Goal: Transaction & Acquisition: Subscribe to service/newsletter

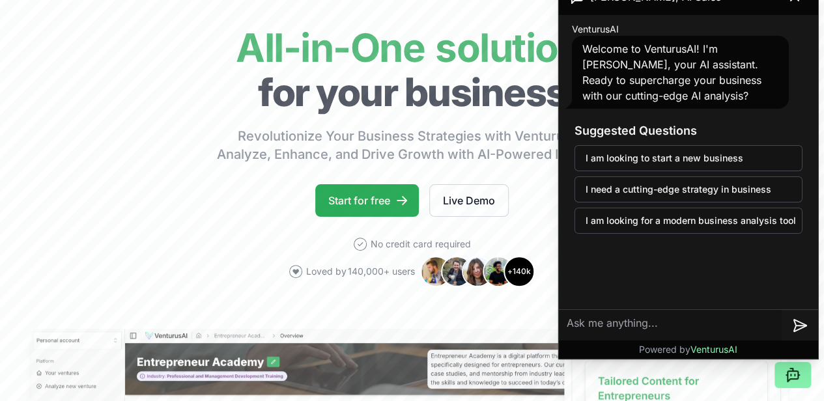
scroll to position [65, 0]
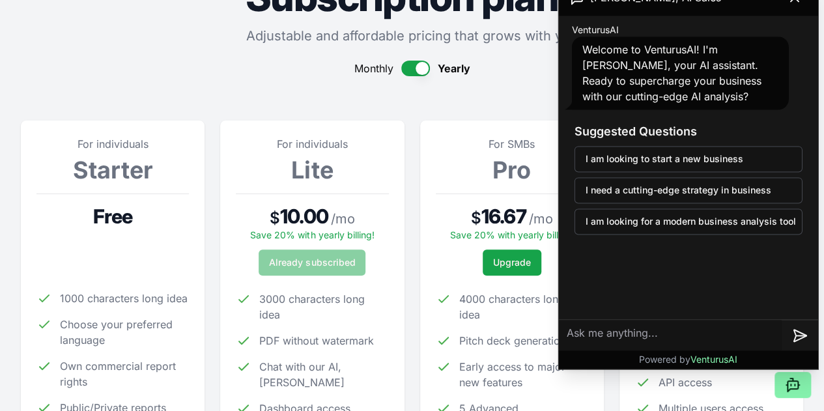
scroll to position [65, 0]
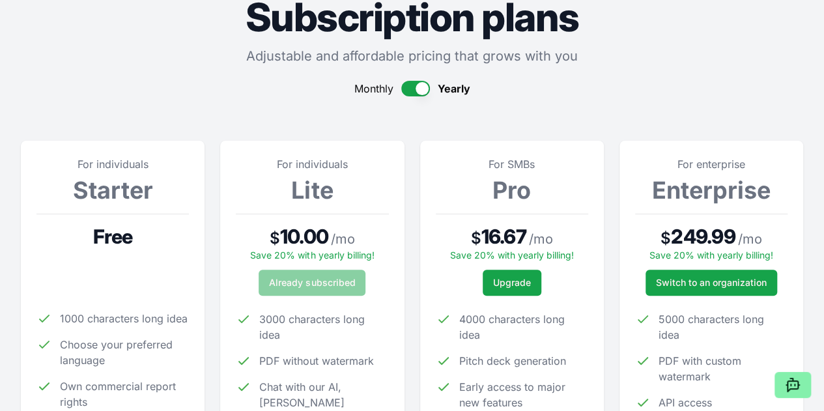
click at [419, 92] on button "button" at bounding box center [415, 89] width 29 height 16
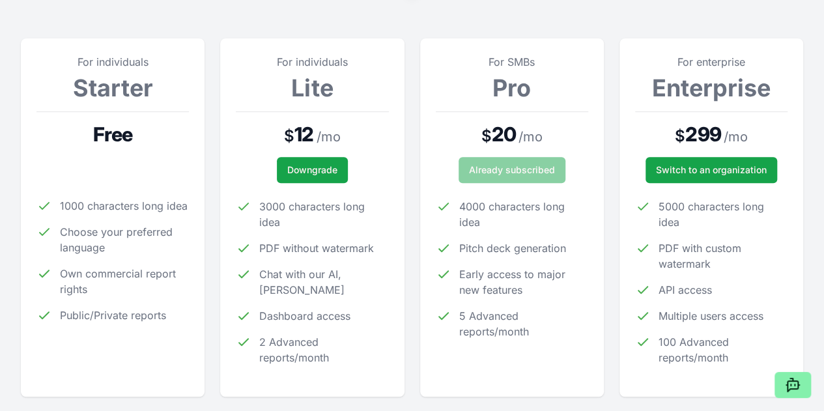
scroll to position [196, 0]
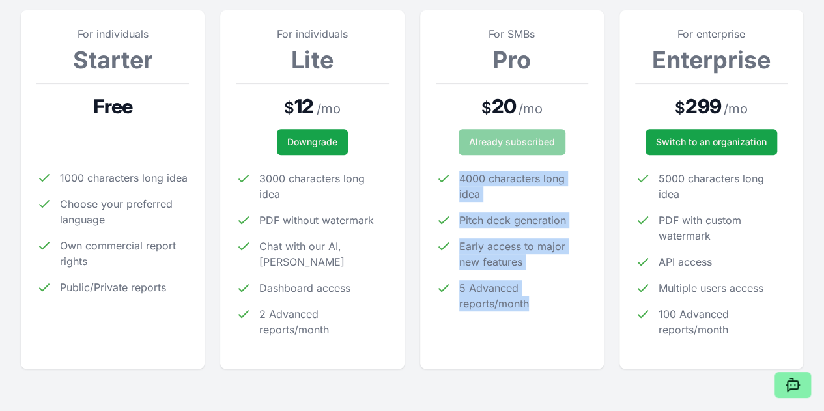
drag, startPoint x: 553, startPoint y: 319, endPoint x: 449, endPoint y: 187, distance: 167.9
click at [449, 187] on div "For SMBs Pro $ 20 / mo Already subscribed 4000 characters long idea Pitch deck …" at bounding box center [512, 189] width 153 height 327
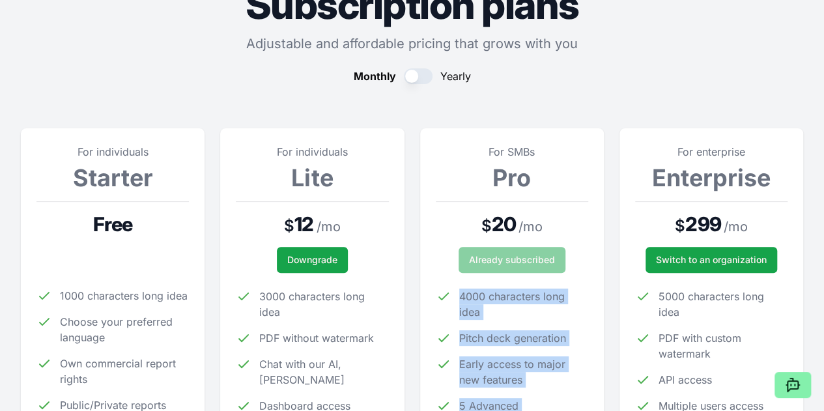
scroll to position [65, 0]
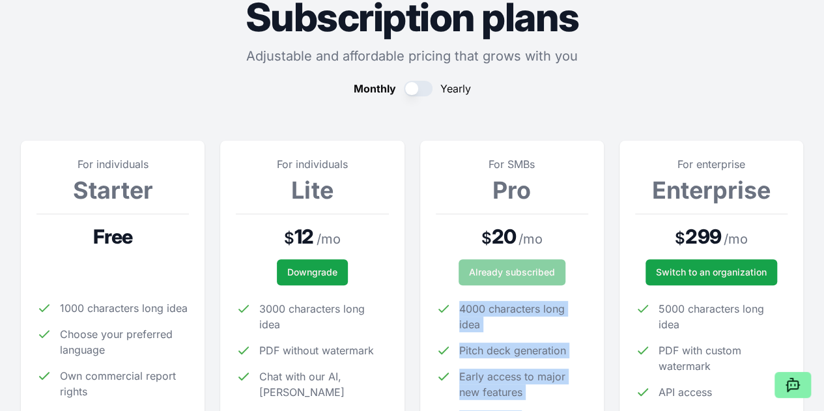
click at [418, 88] on button "button" at bounding box center [418, 89] width 29 height 16
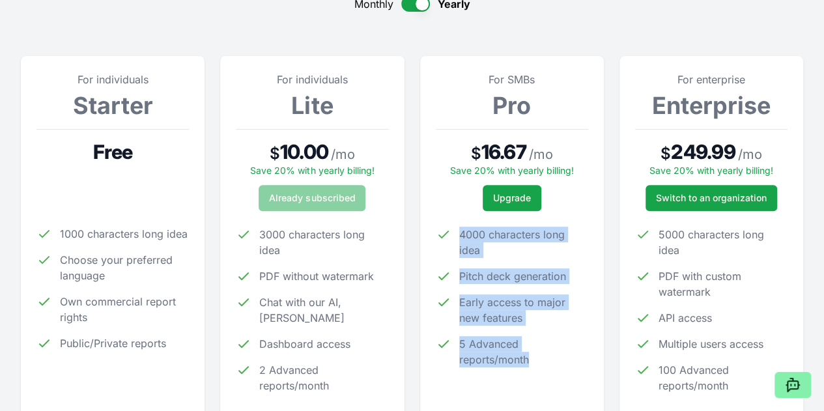
scroll to position [130, 0]
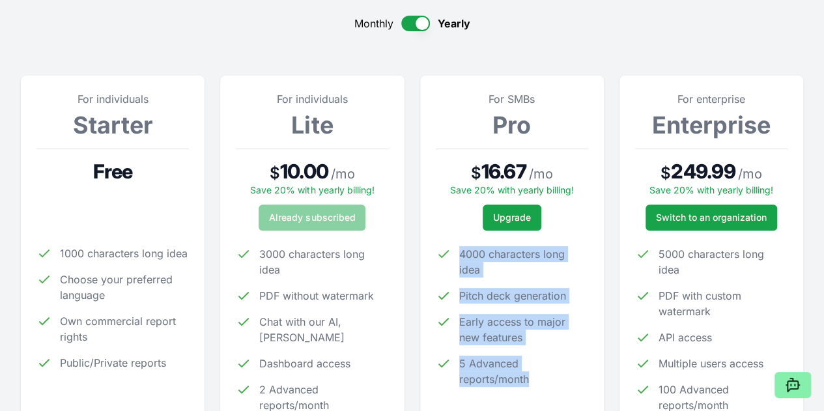
click at [526, 278] on span "4000 characters long idea" at bounding box center [523, 261] width 129 height 31
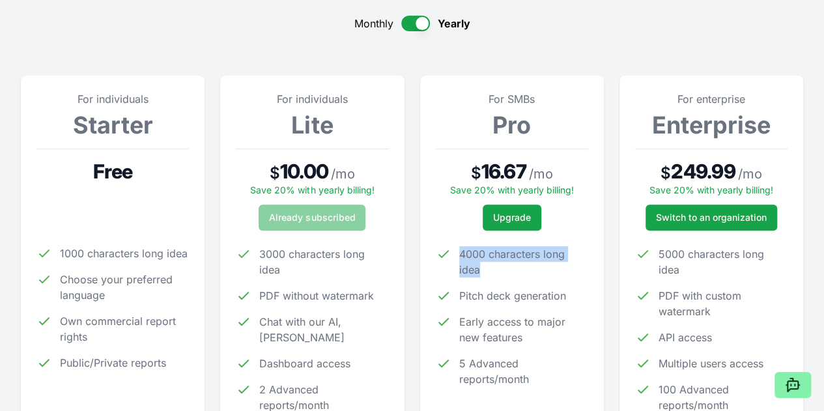
drag, startPoint x: 516, startPoint y: 280, endPoint x: 464, endPoint y: 261, distance: 55.2
click at [464, 261] on span "4000 characters long idea" at bounding box center [523, 261] width 129 height 31
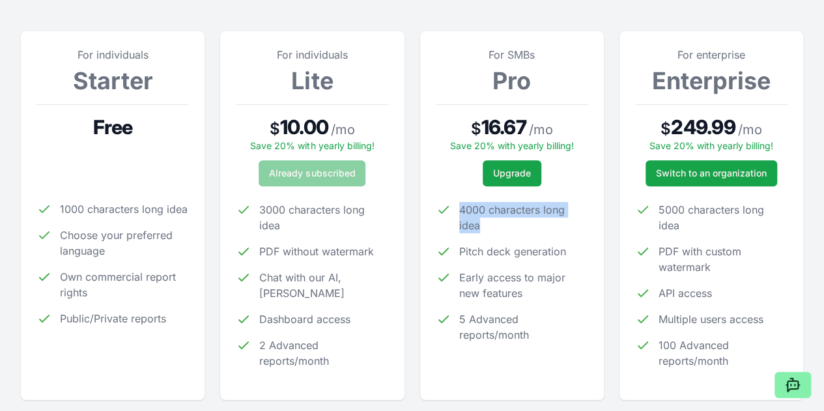
scroll to position [196, 0]
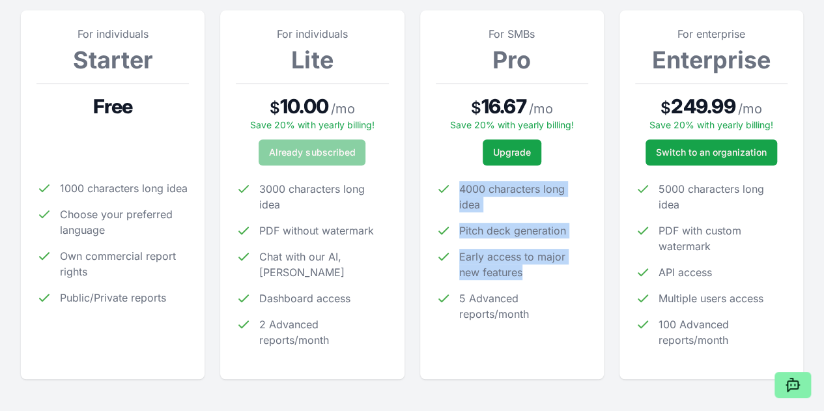
drag, startPoint x: 551, startPoint y: 281, endPoint x: 447, endPoint y: 182, distance: 143.4
click at [447, 182] on div "For SMBs Pro $ 16.67 / mo Save 20% with yearly billing! Upgrade 4000 characters…" at bounding box center [512, 195] width 153 height 338
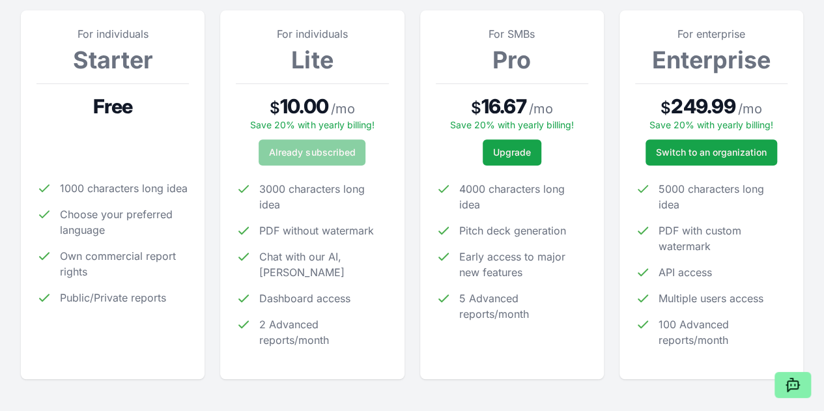
click at [269, 13] on div "For individuals Lite $ 10.00 / mo Save 20% with yearly billing! Already subscri…" at bounding box center [312, 194] width 184 height 369
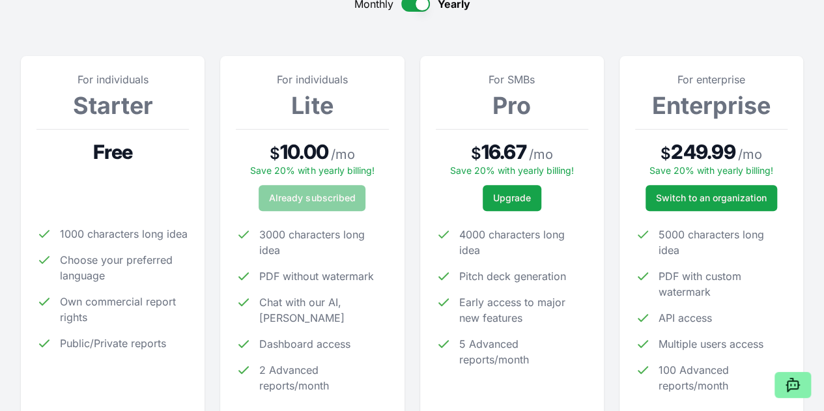
scroll to position [130, 0]
